Goal: Obtain resource: Download file/media

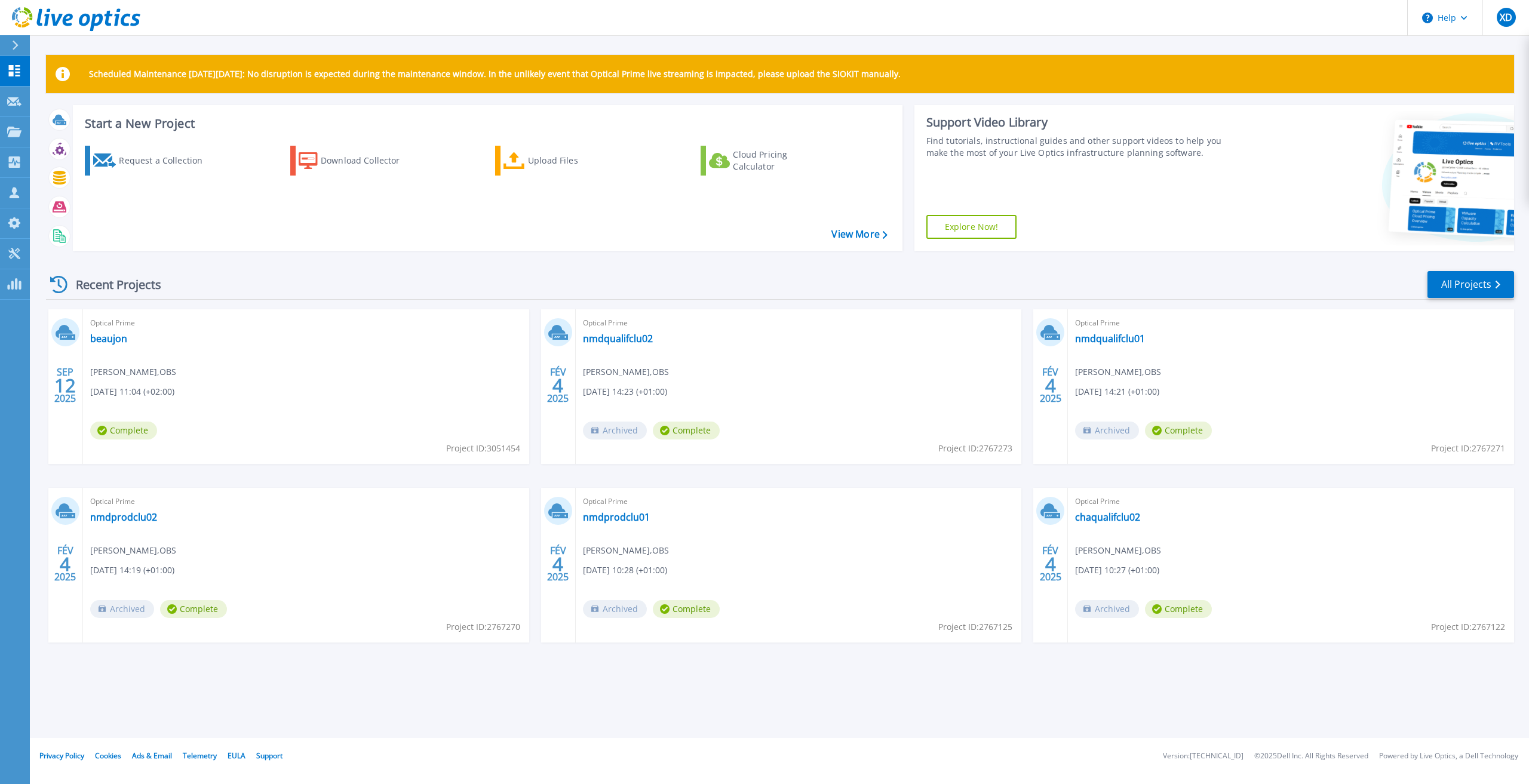
click at [108, 433] on span "Complete" at bounding box center [123, 431] width 67 height 18
click at [105, 341] on link "beaujon" at bounding box center [109, 339] width 37 height 12
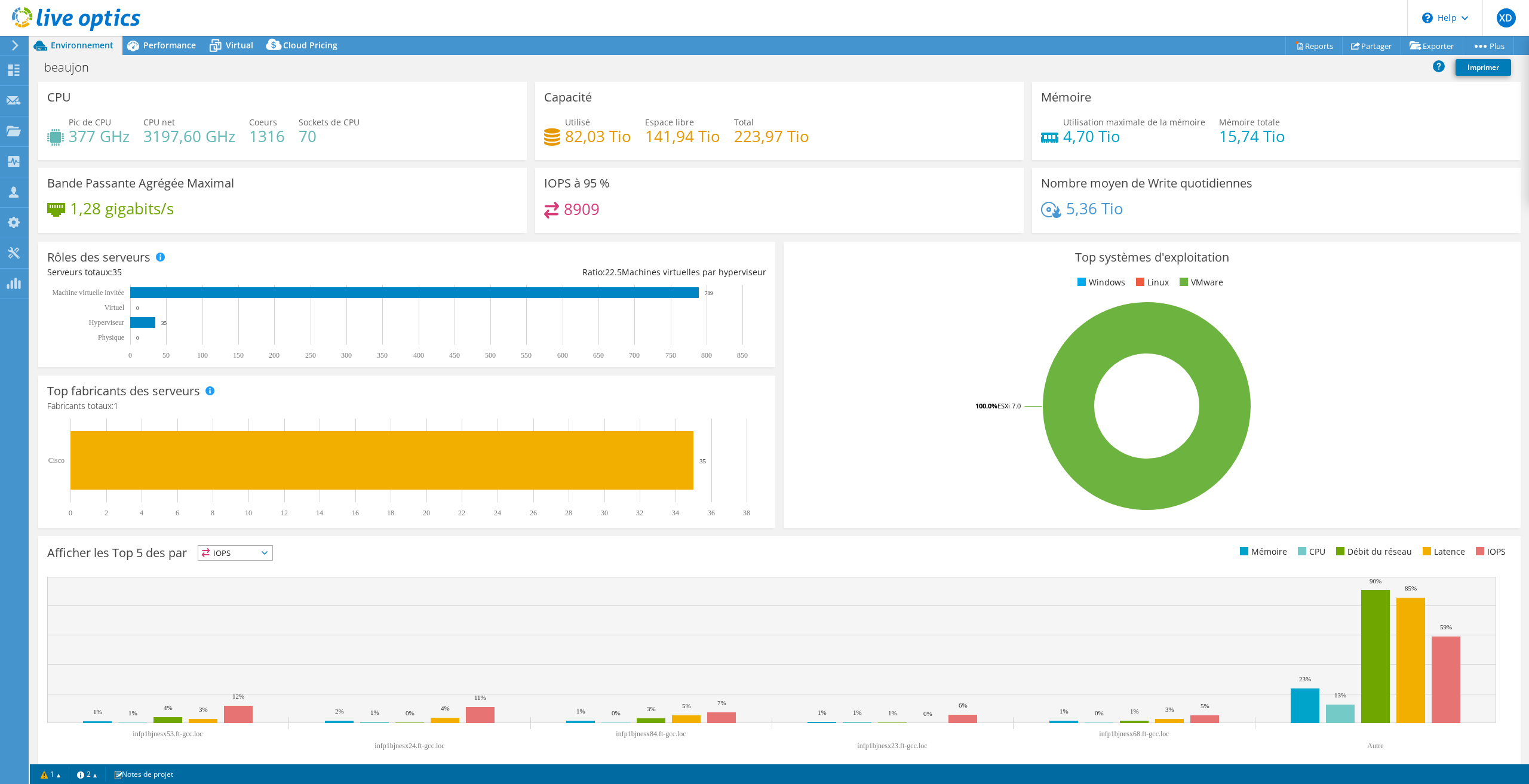
select select "USD"
click at [1351, 47] on icon at bounding box center [1355, 46] width 9 height 9
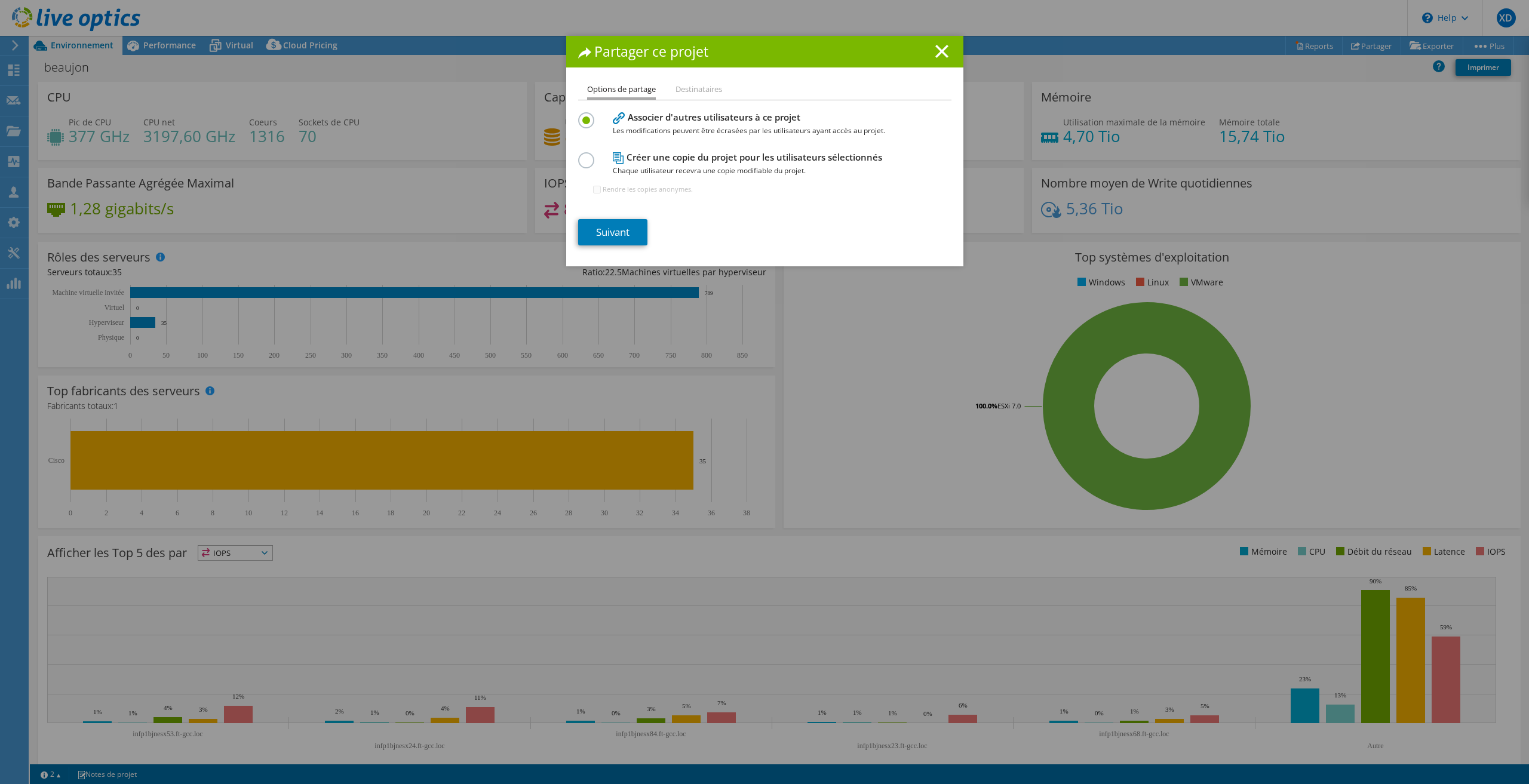
click at [700, 93] on li "Destinataires" at bounding box center [699, 90] width 47 height 15
click at [612, 232] on link "Suivant" at bounding box center [612, 232] width 69 height 26
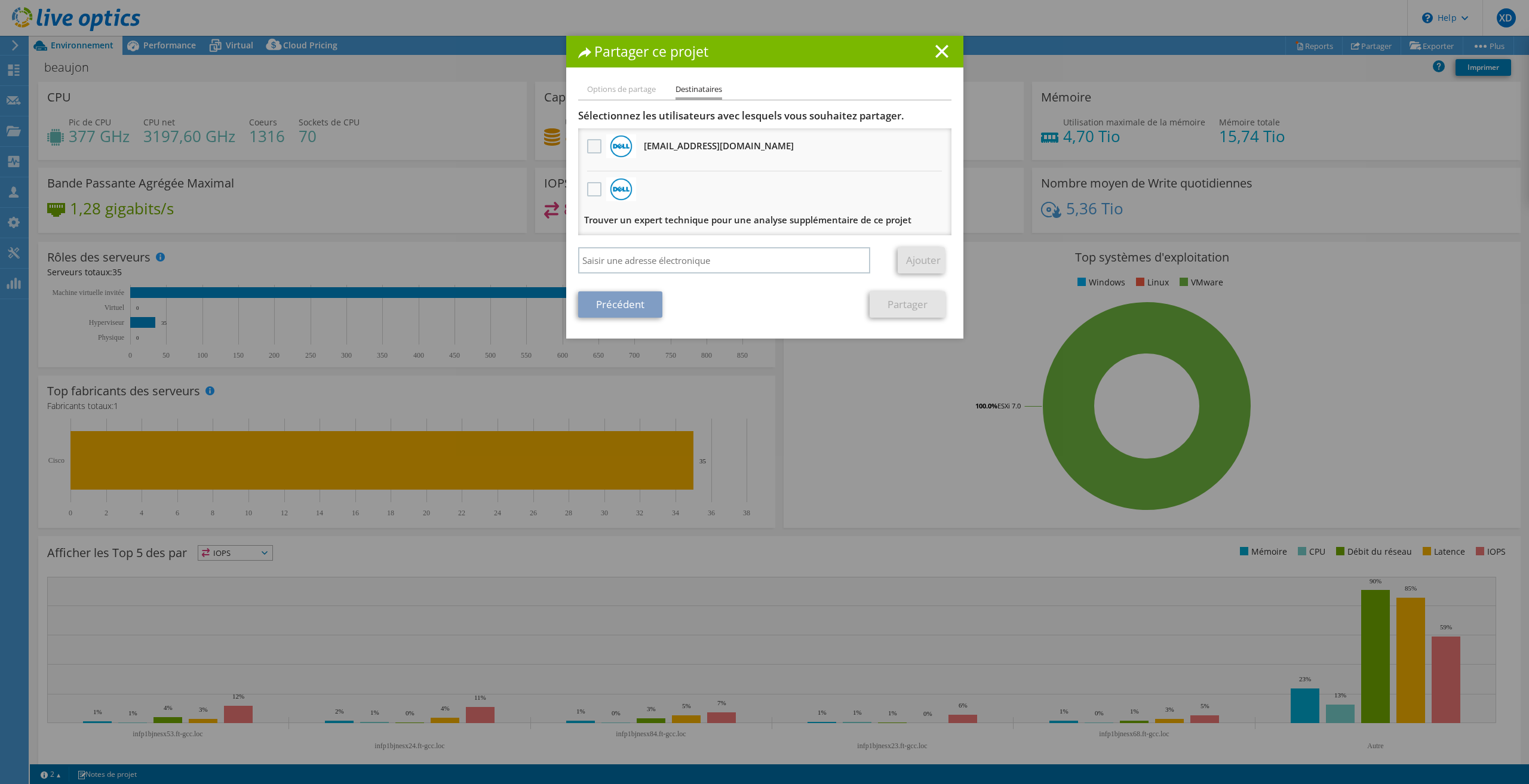
click at [587, 143] on label at bounding box center [595, 147] width 17 height 14
click at [0, 0] on input "checkbox" at bounding box center [0, 0] width 0 height 0
click at [890, 297] on link "Partager" at bounding box center [907, 305] width 76 height 26
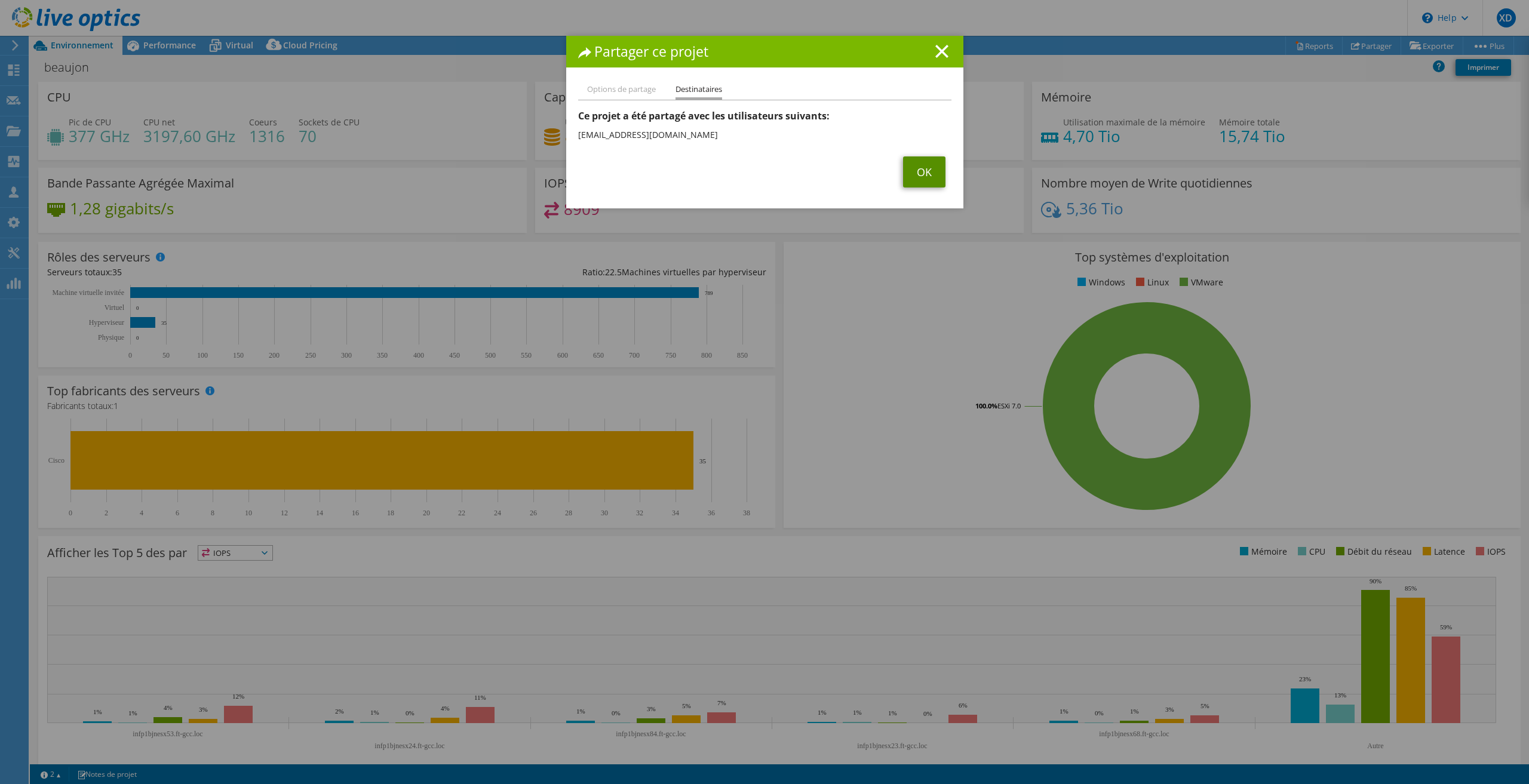
click at [914, 170] on link "OK" at bounding box center [924, 172] width 43 height 31
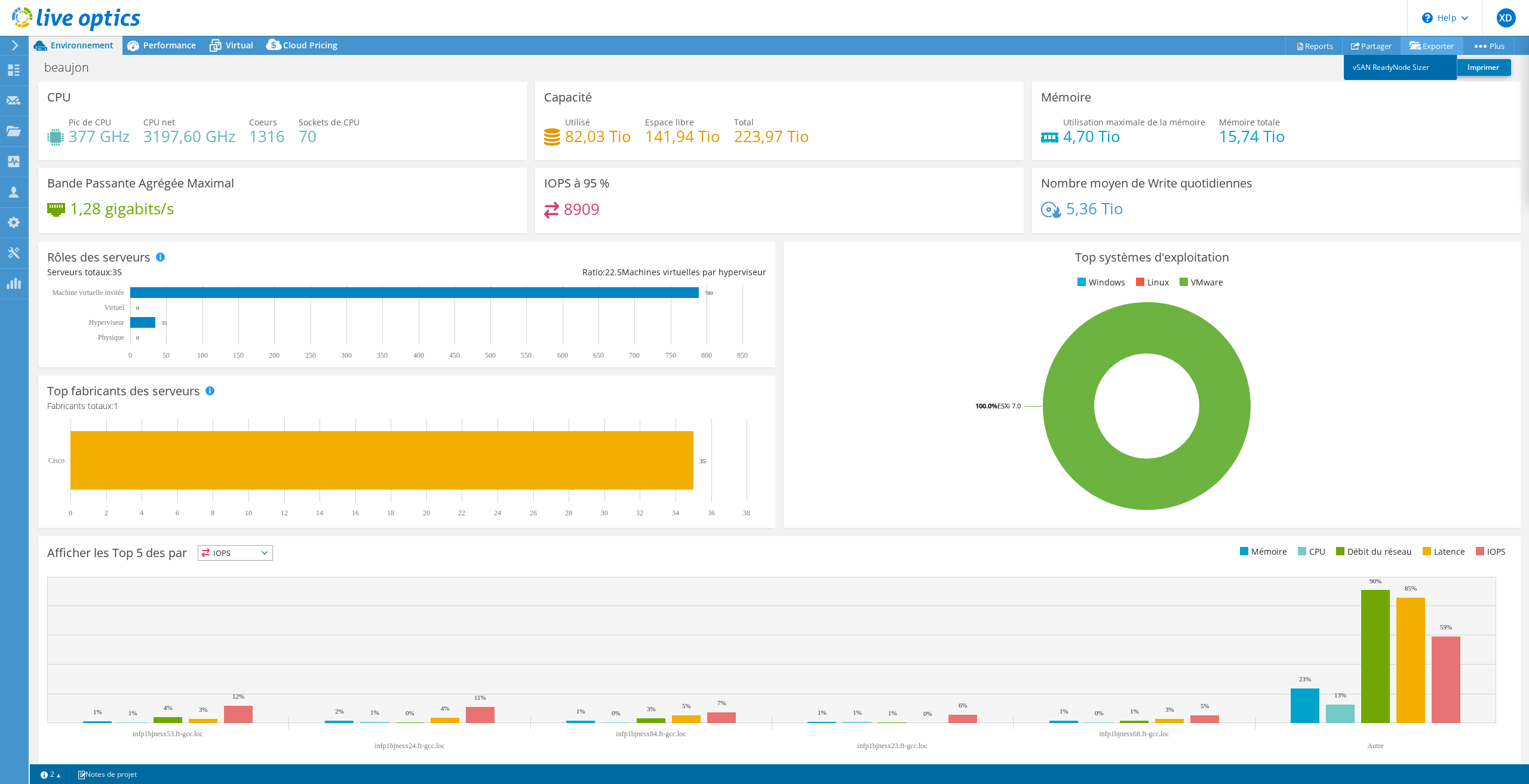
click at [1415, 64] on link "vSAN ReadyNode Sizer" at bounding box center [1400, 67] width 114 height 25
click at [170, 44] on span "Performance" at bounding box center [169, 45] width 52 height 11
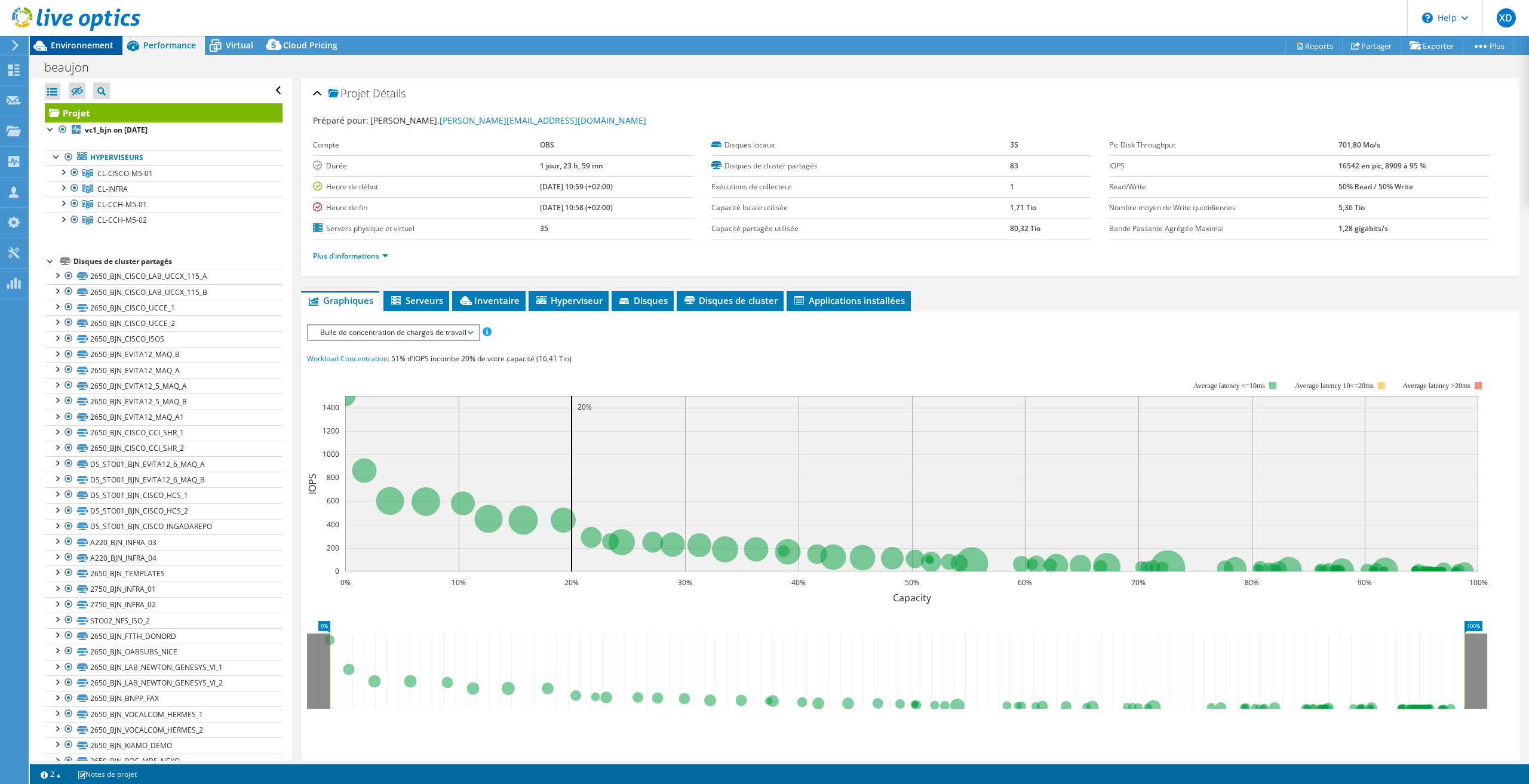
click at [74, 44] on span "Environnement" at bounding box center [82, 45] width 62 height 11
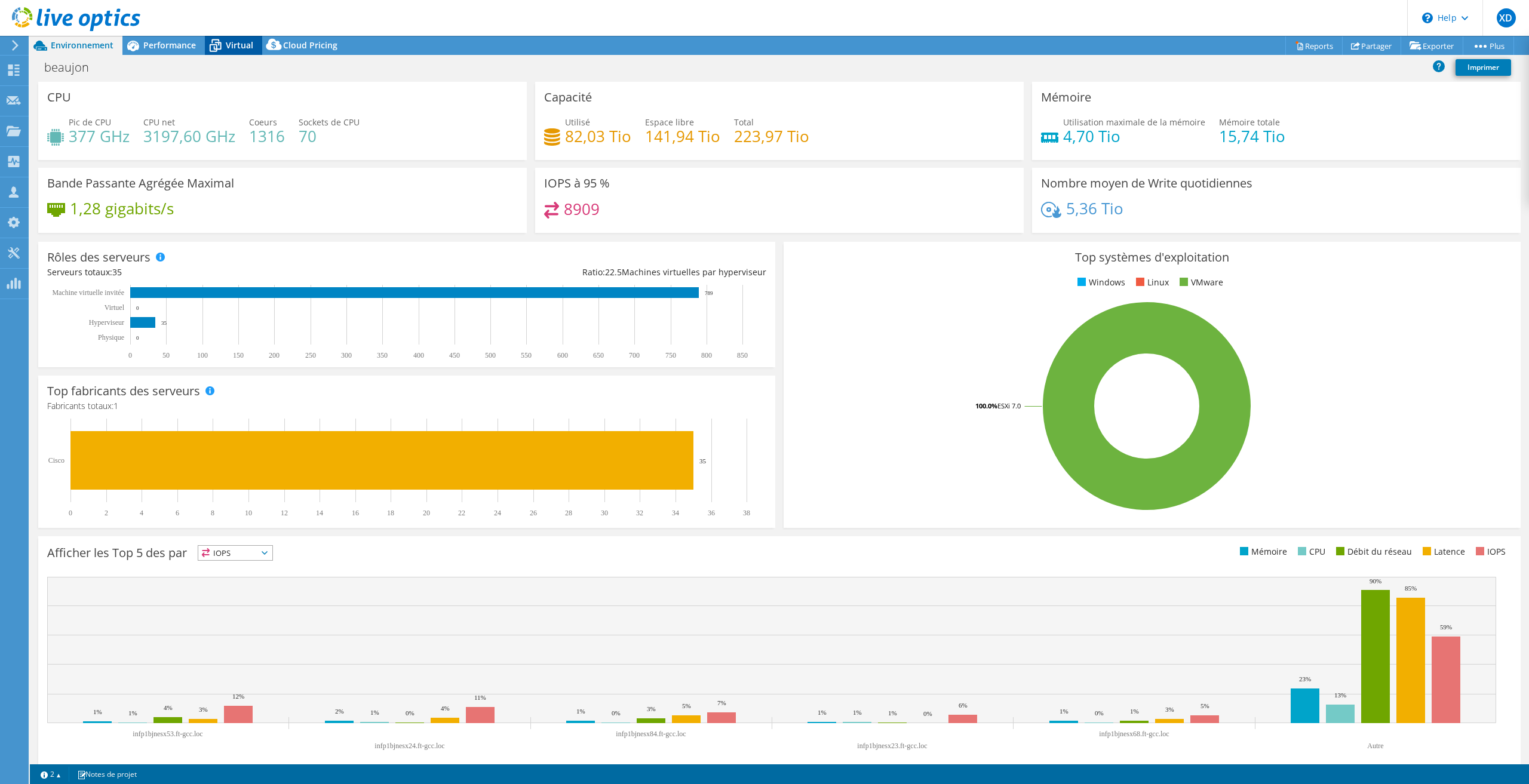
click at [234, 49] on span "Virtual" at bounding box center [240, 45] width 28 height 11
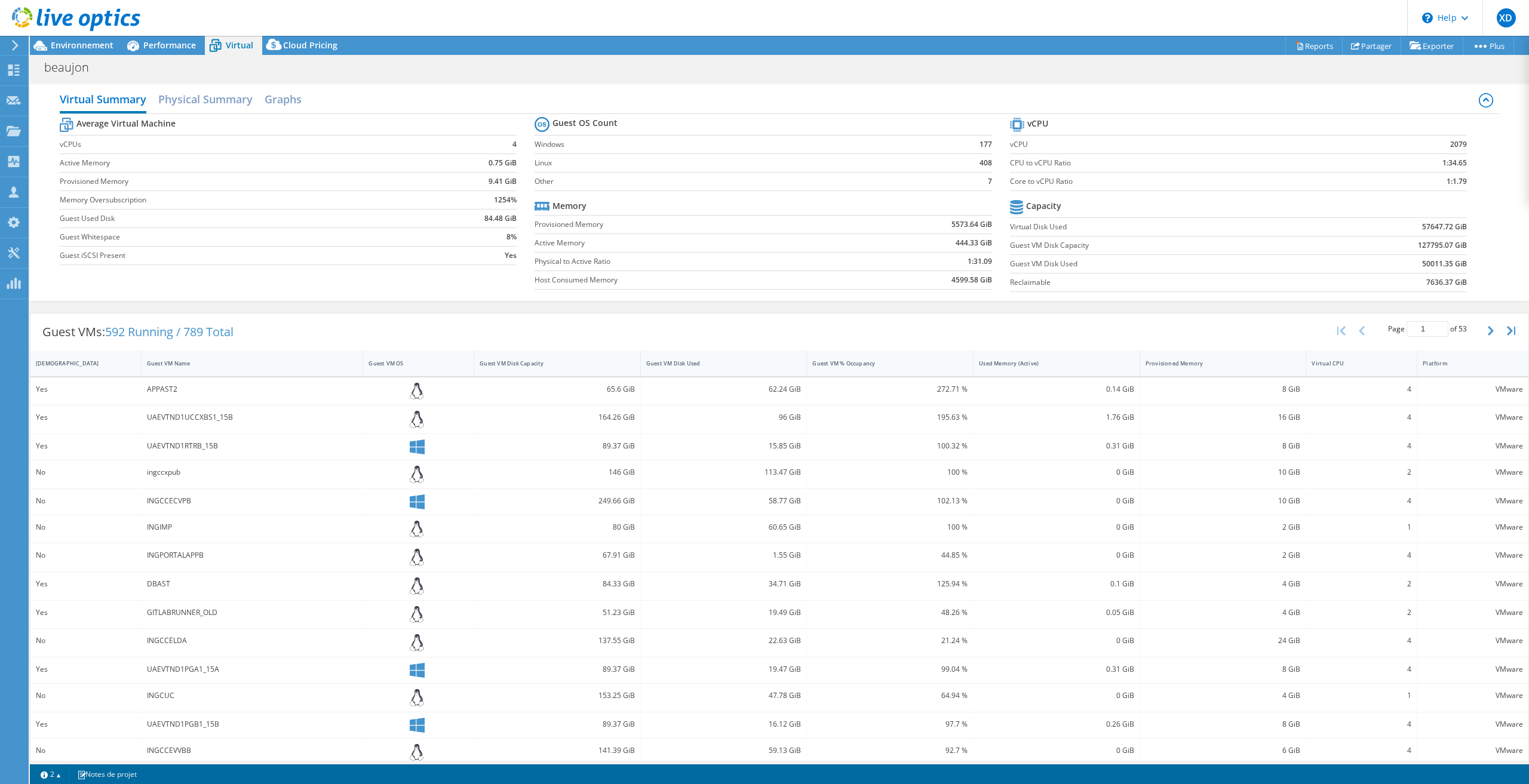
click at [58, 278] on div "Virtual Summary Physical Summary Graphs Average Virtual Machine vCPUs 4 Active …" at bounding box center [779, 192] width 1499 height 217
click at [17, 74] on use at bounding box center [14, 70] width 11 height 11
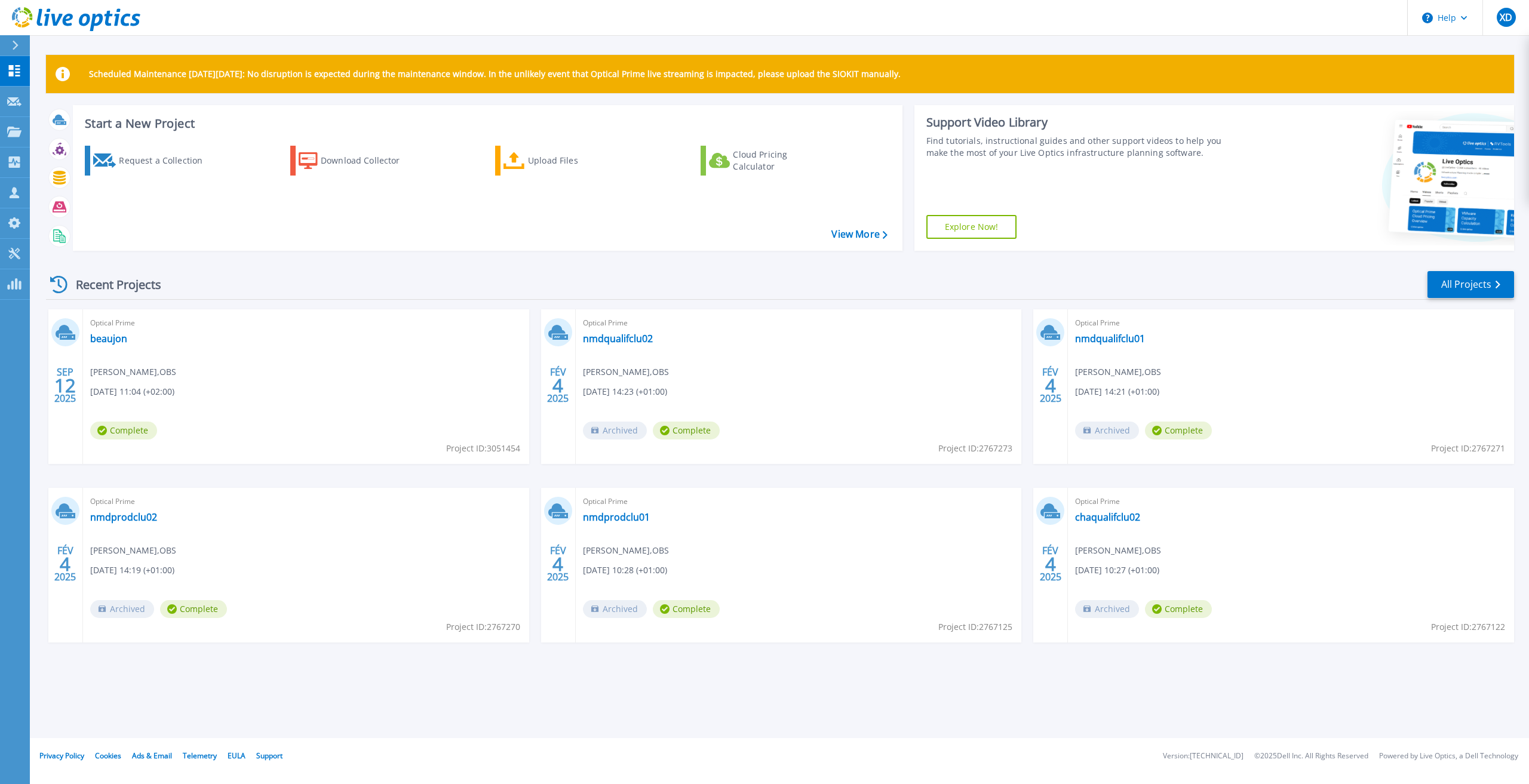
click at [501, 448] on span "Project ID: 3051454" at bounding box center [483, 449] width 74 height 13
copy span "3051454"
click at [106, 342] on link "beaujon" at bounding box center [109, 339] width 37 height 12
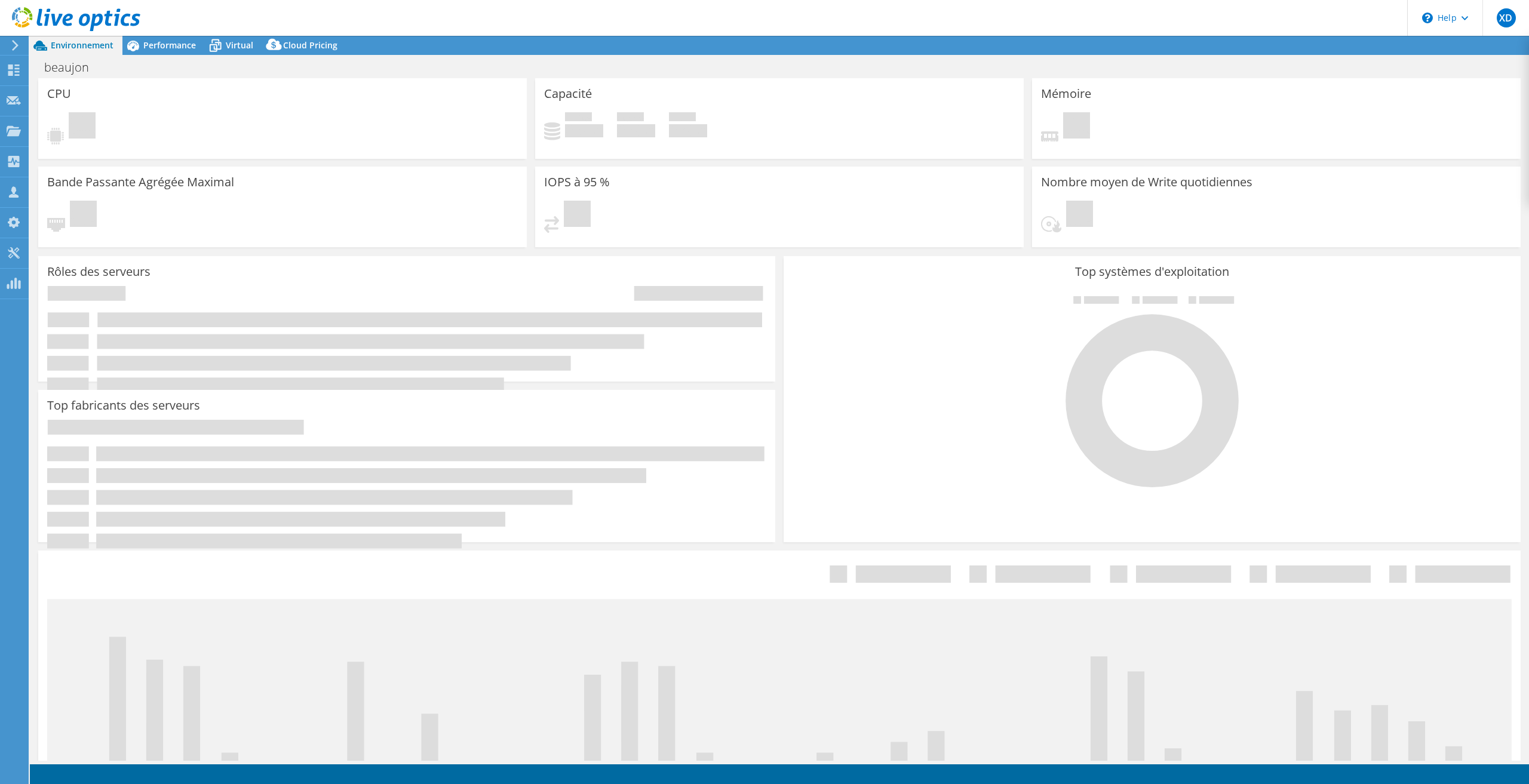
select select "USD"
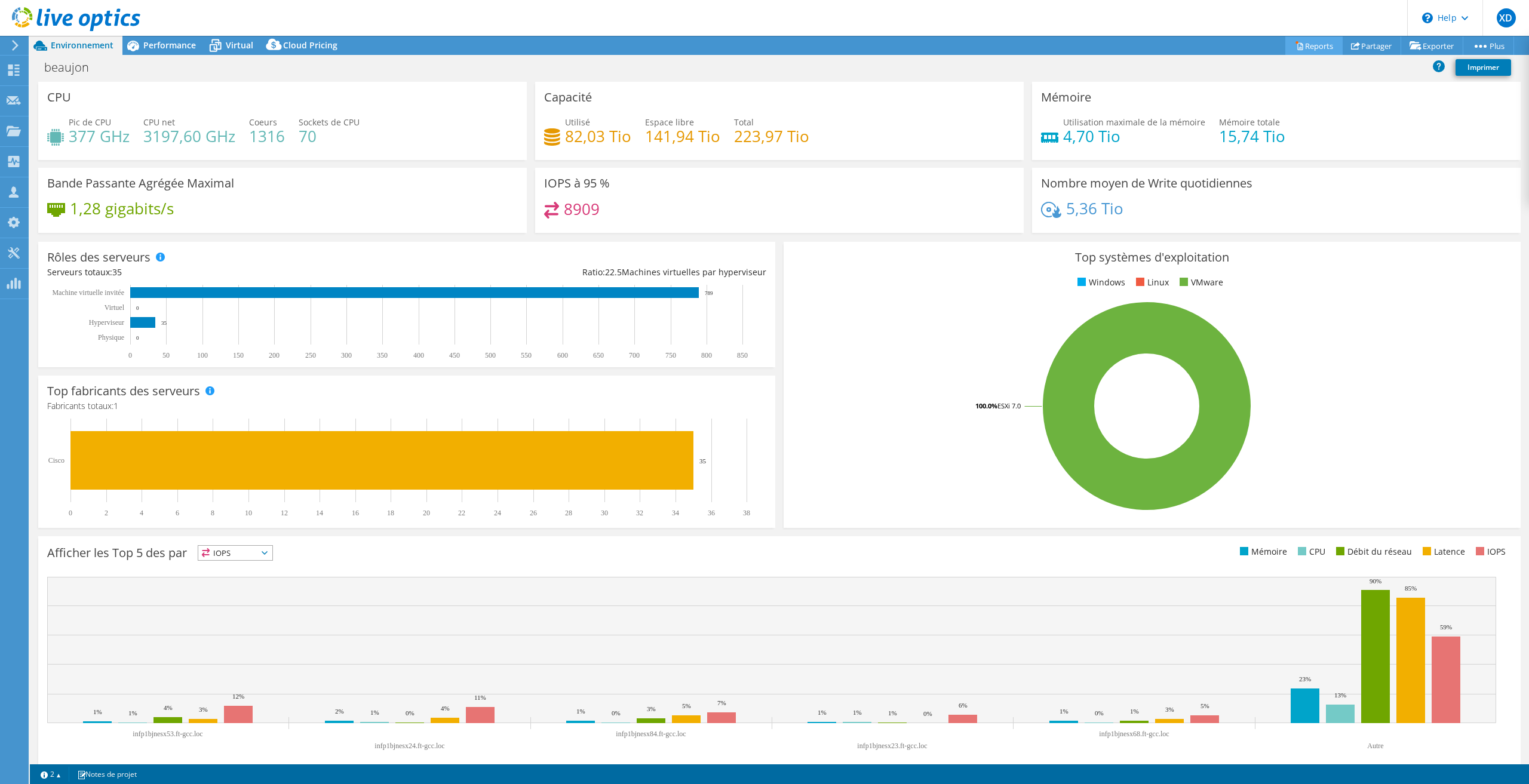
click at [1304, 43] on link "Reports" at bounding box center [1313, 46] width 57 height 19
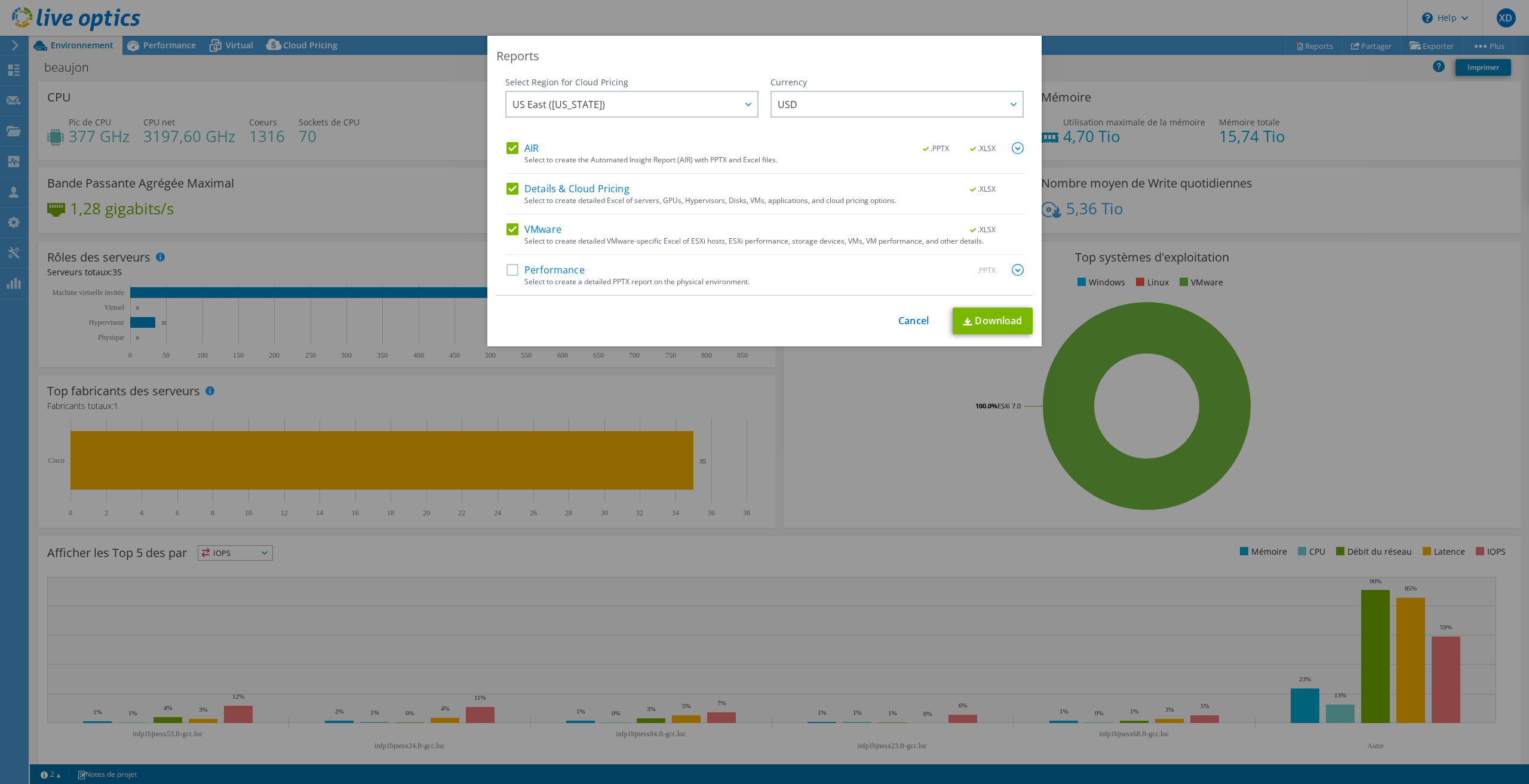
click at [515, 273] on label "Performance" at bounding box center [546, 270] width 78 height 12
click at [0, 0] on input "Performance" at bounding box center [0, 0] width 0 height 0
click at [670, 108] on span "US East ([US_STATE])" at bounding box center [635, 104] width 245 height 25
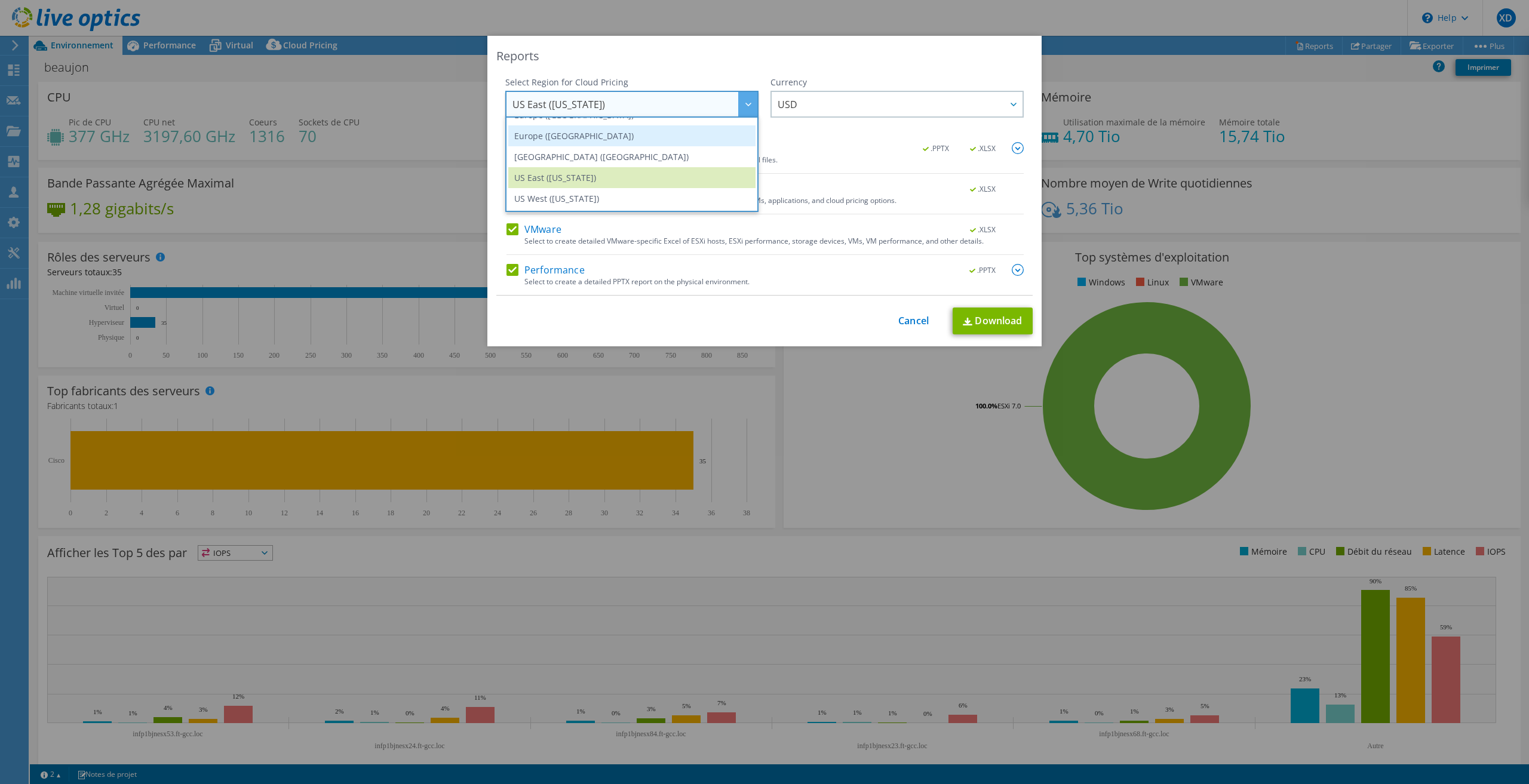
scroll to position [102, 0]
click at [555, 170] on li "Europe ([GEOGRAPHIC_DATA])" at bounding box center [632, 174] width 248 height 21
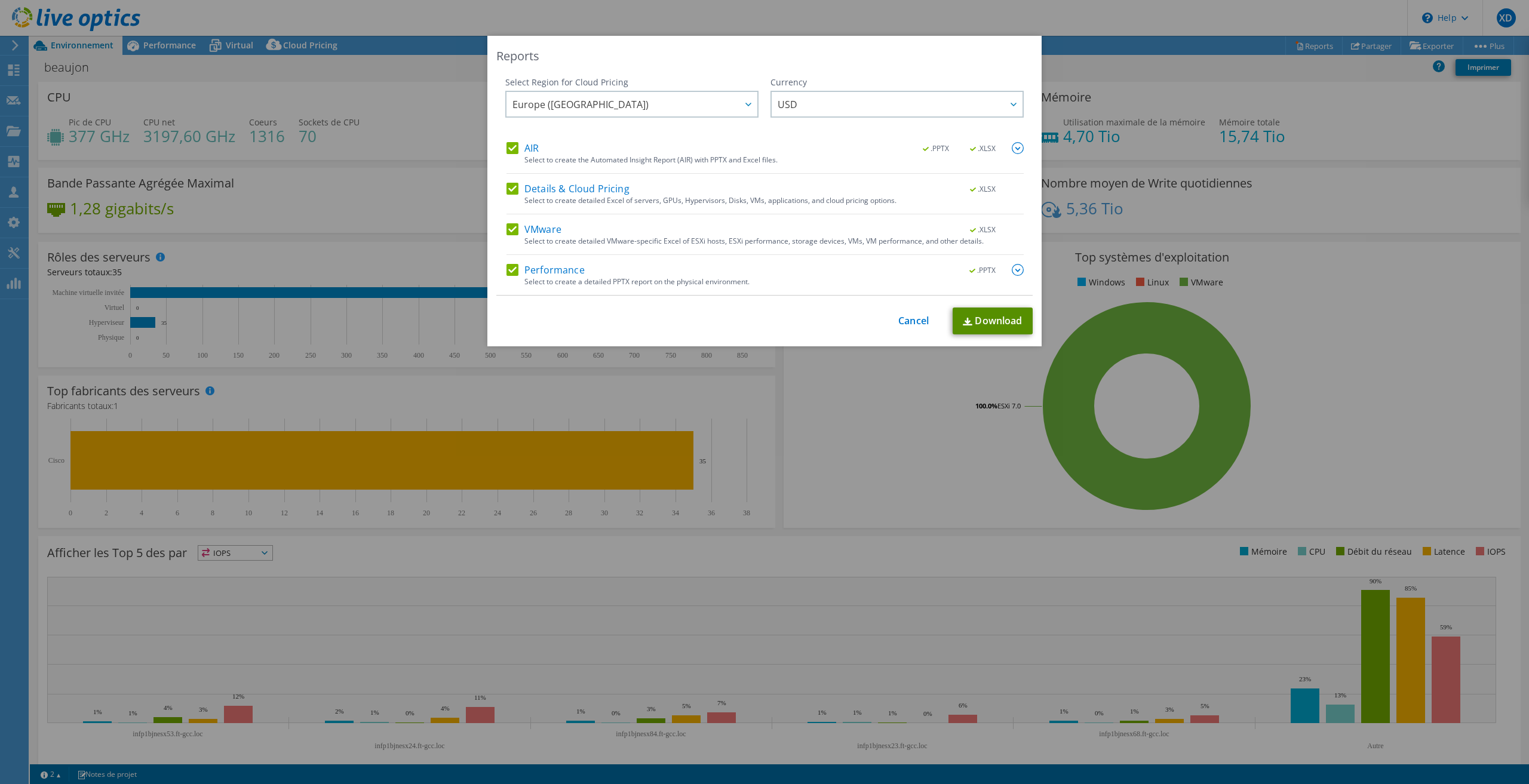
click at [992, 315] on link "Download" at bounding box center [992, 321] width 80 height 27
